Goal: Obtain resource: Obtain resource

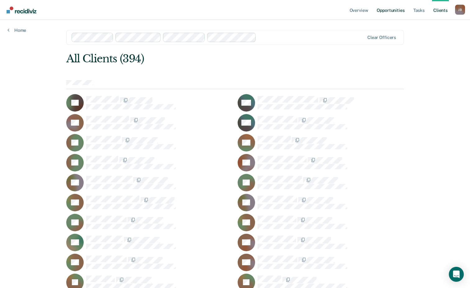
click at [387, 10] on link "Opportunities" at bounding box center [391, 10] width 30 height 20
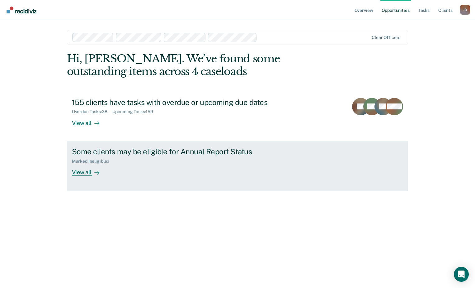
click at [82, 172] on div "View all" at bounding box center [89, 169] width 35 height 12
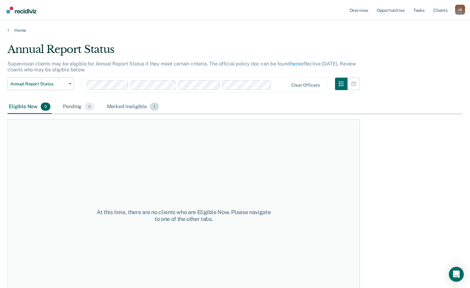
click at [120, 104] on div "Marked Ineligible 1" at bounding box center [133, 107] width 55 height 14
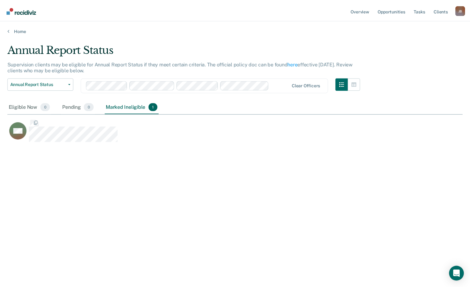
scroll to position [193, 456]
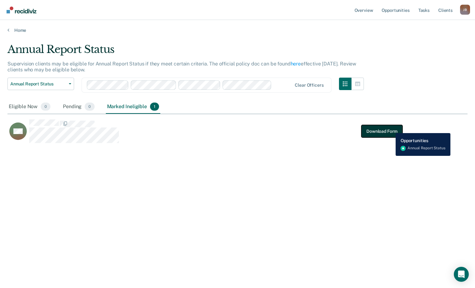
click at [391, 128] on button "Download Form" at bounding box center [381, 131] width 41 height 12
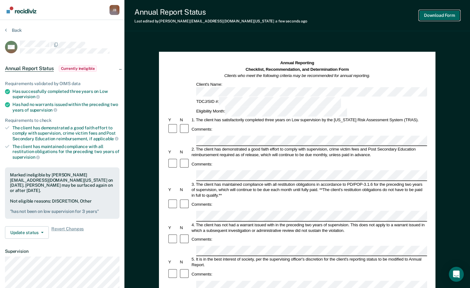
click at [433, 17] on button "Download Form" at bounding box center [439, 15] width 41 height 10
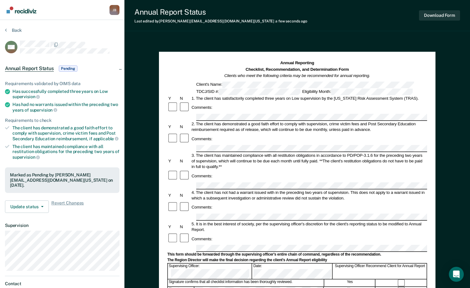
click at [27, 11] on img "Go to Recidiviz Home" at bounding box center [22, 10] width 30 height 7
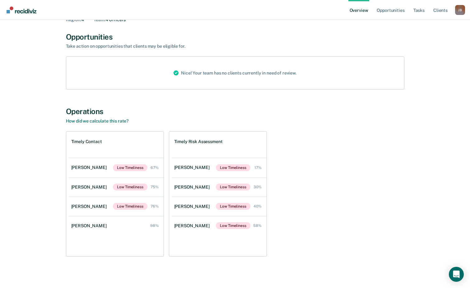
scroll to position [36, 0]
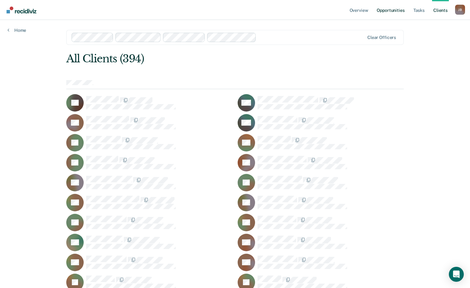
click at [390, 12] on link "Opportunities" at bounding box center [391, 10] width 30 height 20
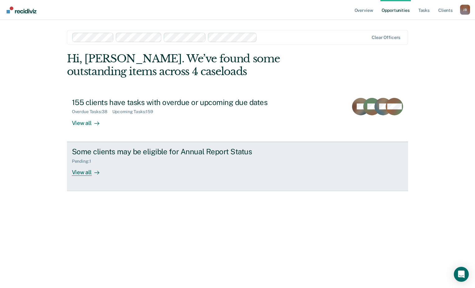
click at [77, 170] on div "View all" at bounding box center [89, 169] width 35 height 12
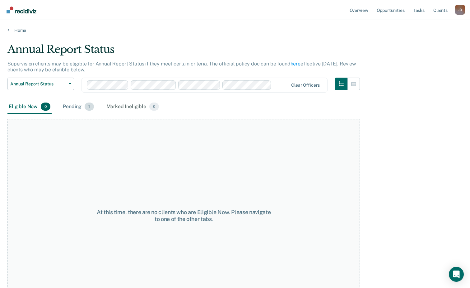
click at [75, 104] on div "Pending 1" at bounding box center [78, 107] width 33 height 14
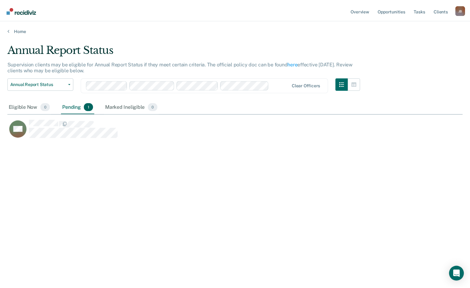
scroll to position [193, 456]
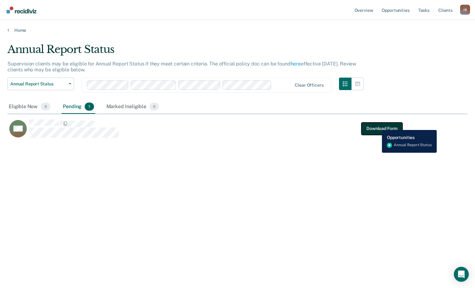
click at [377, 125] on button "Download Form" at bounding box center [381, 128] width 41 height 12
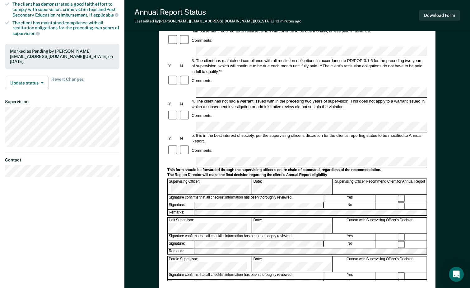
scroll to position [125, 0]
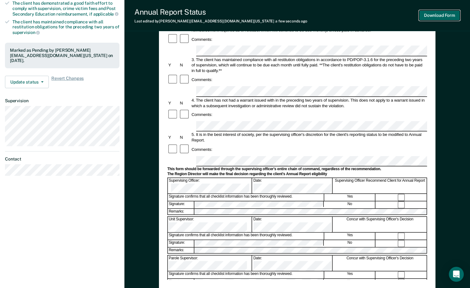
click at [439, 18] on button "Download Form" at bounding box center [439, 15] width 41 height 10
